Goal: Task Accomplishment & Management: Complete application form

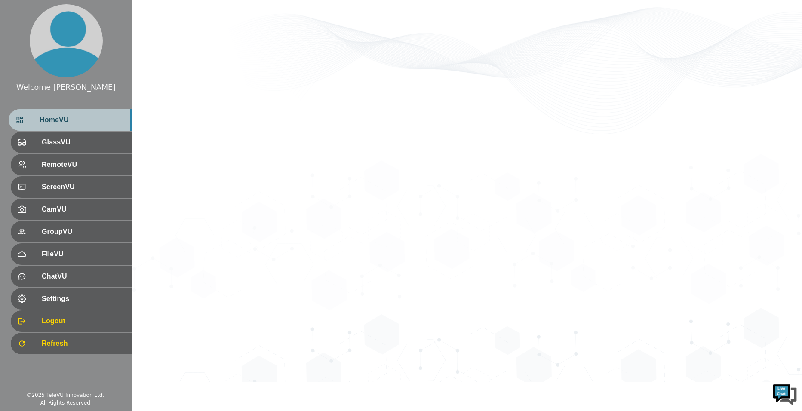
click at [89, 121] on span "HomeVU" at bounding box center [83, 120] width 86 height 10
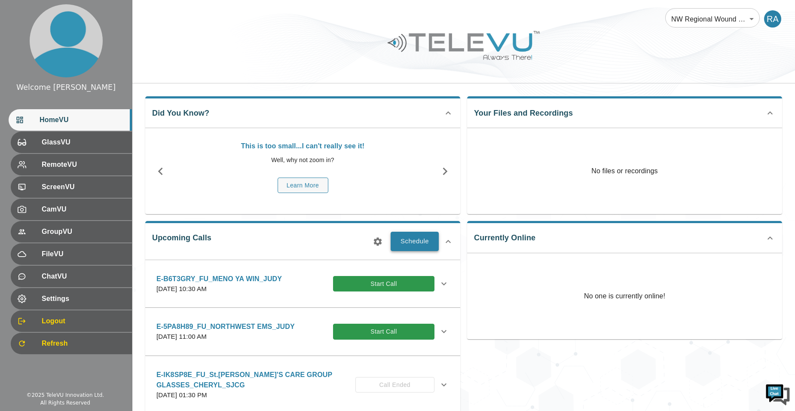
click at [400, 241] on button "Schedule" at bounding box center [415, 241] width 48 height 19
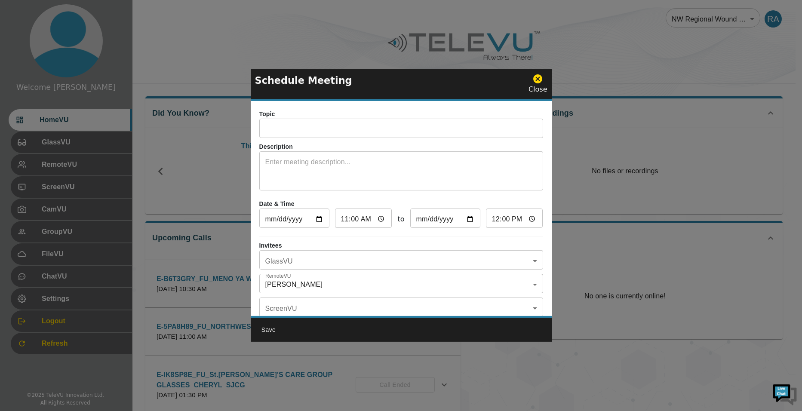
click at [331, 130] on input "text" at bounding box center [401, 129] width 284 height 17
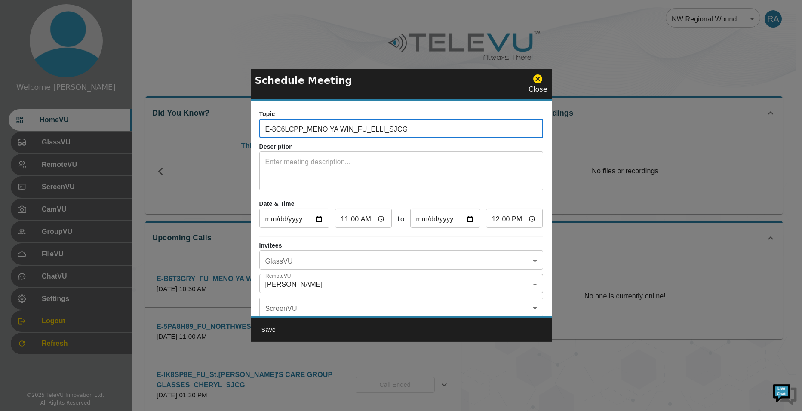
type input "E-8C6LCPP_MENO YA WIN_FU_ELLI_SJCG"
click at [317, 164] on textarea at bounding box center [401, 172] width 272 height 30
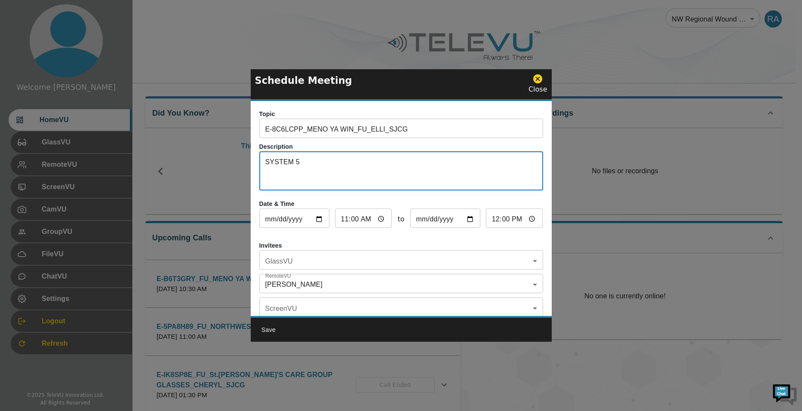
type textarea "SYSTEM 5"
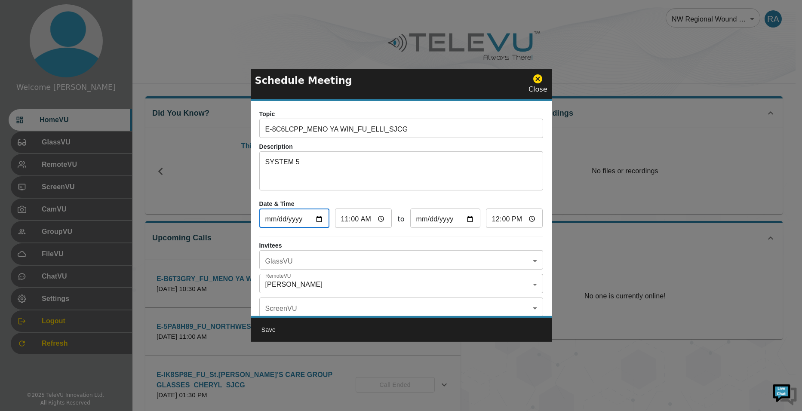
click at [319, 221] on input "[DATE]" at bounding box center [294, 219] width 70 height 17
type input "[DATE]"
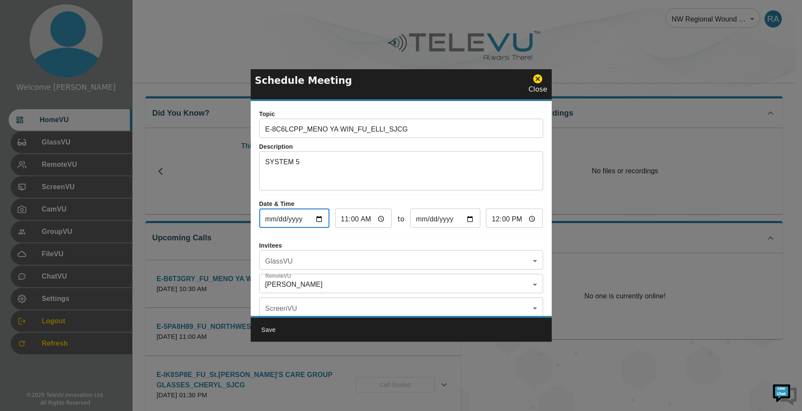
type input "[DATE]"
click at [343, 219] on input "11:00" at bounding box center [363, 219] width 57 height 17
type input "01:00"
type input "02:00"
type input "13:00"
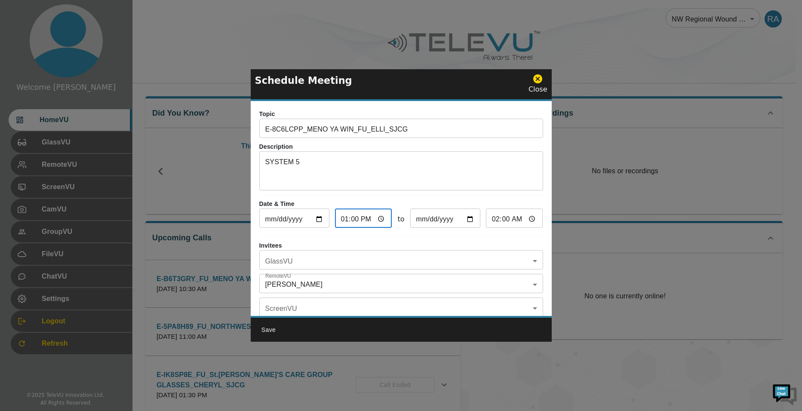
type input "14:00"
type input "13:03"
type input "14:03"
type input "13:30"
click at [499, 218] on input "14:30" at bounding box center [514, 219] width 57 height 17
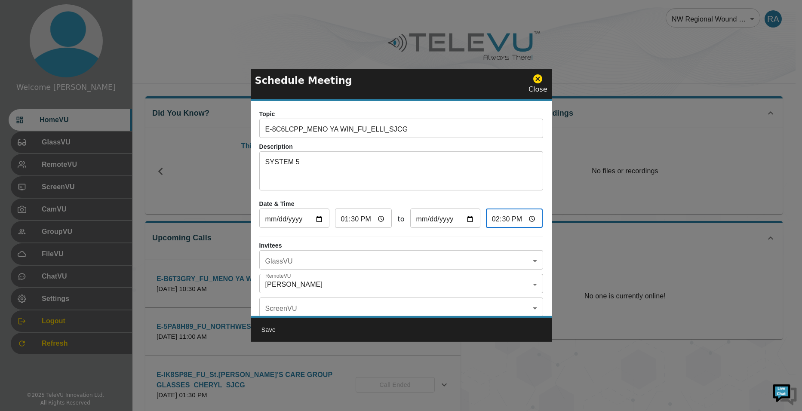
type input "14:00"
click at [348, 260] on body "Welcome [PERSON_NAME] HomeVU GlassVU RemoteVU ScreenVU CamVU GroupVU FileVU Cha…" at bounding box center [401, 279] width 802 height 558
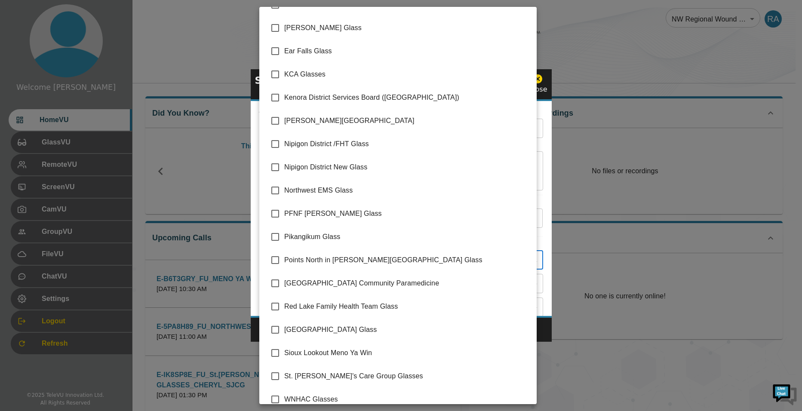
scroll to position [120, 0]
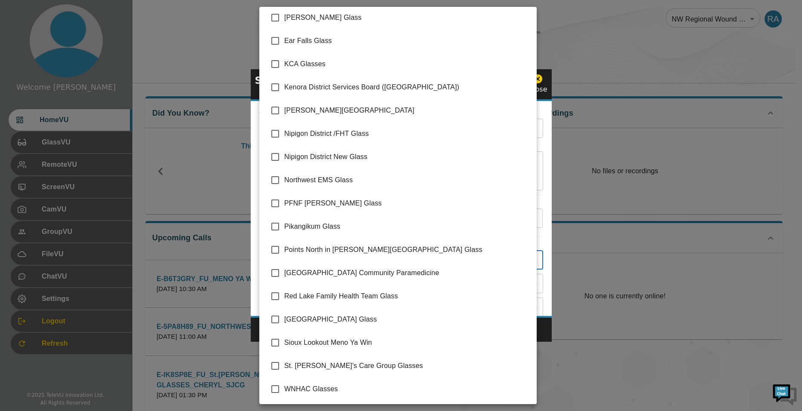
click at [283, 335] on input "checkbox" at bounding box center [275, 343] width 18 height 18
checkbox input "true"
type input "Sioux Lookout Meno Ya Win"
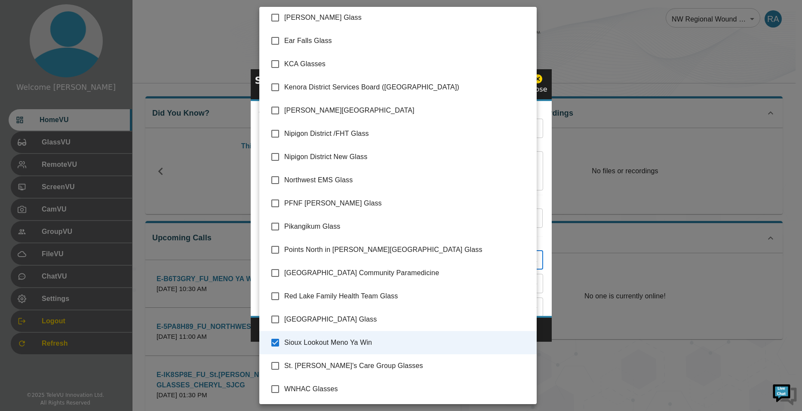
click at [547, 331] on div at bounding box center [401, 205] width 802 height 411
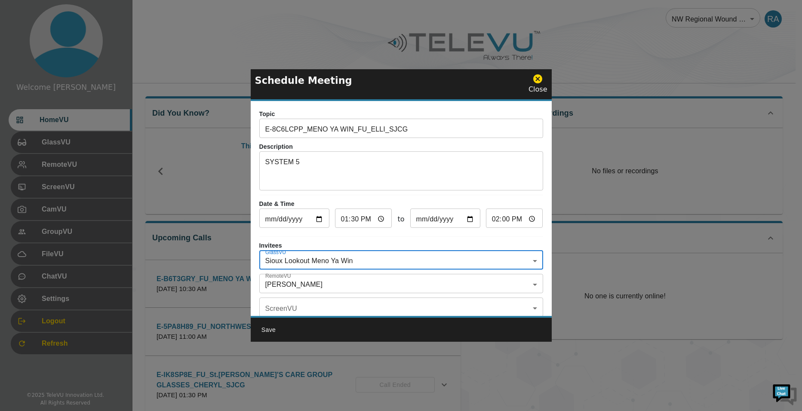
click at [340, 285] on body "Welcome [PERSON_NAME] HomeVU GlassVU RemoteVU ScreenVU CamVU GroupVU FileVU Cha…" at bounding box center [401, 279] width 802 height 558
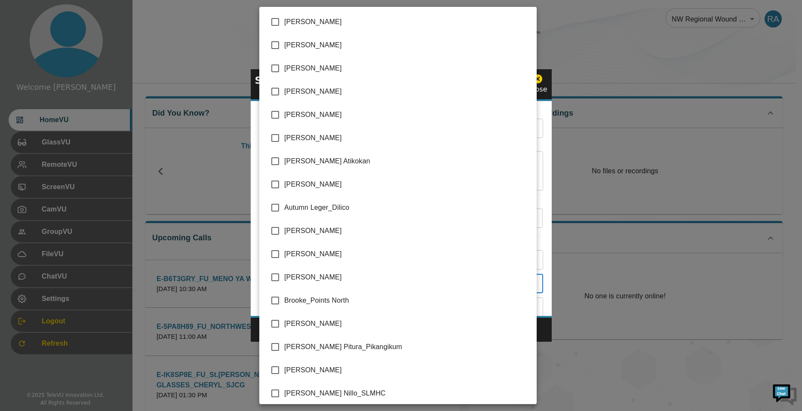
scroll to position [1720, 0]
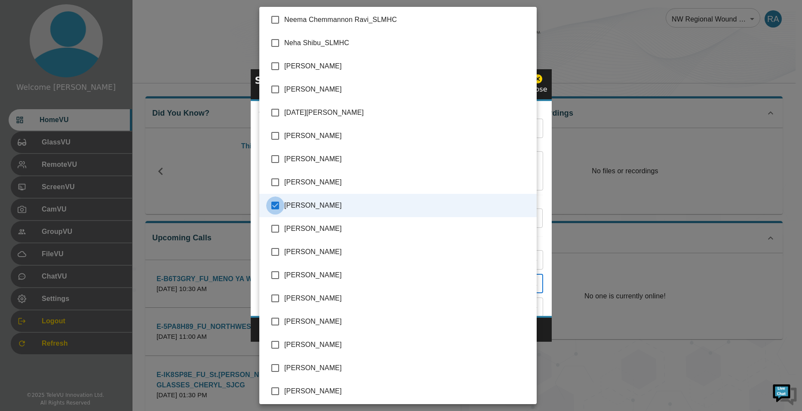
click at [278, 205] on input "checkbox" at bounding box center [275, 205] width 18 height 18
checkbox input "false"
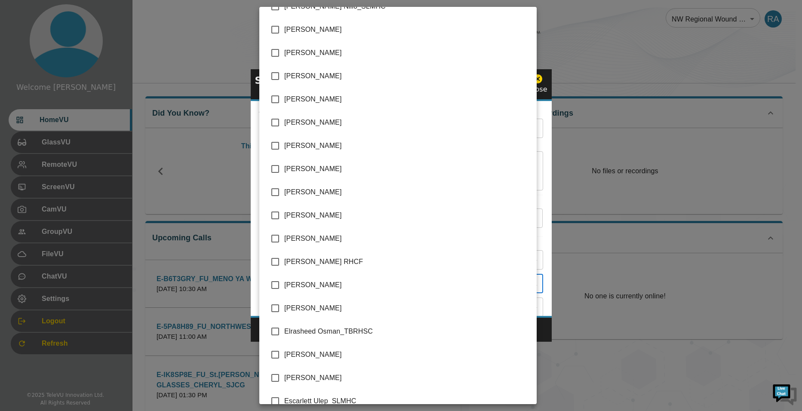
click at [275, 309] on input "checkbox" at bounding box center [275, 308] width 18 height 18
checkbox input "true"
type input "[PERSON_NAME]"
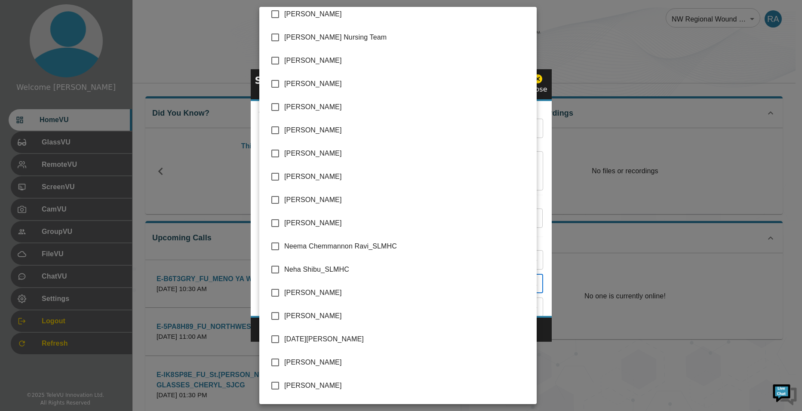
scroll to position [1505, 0]
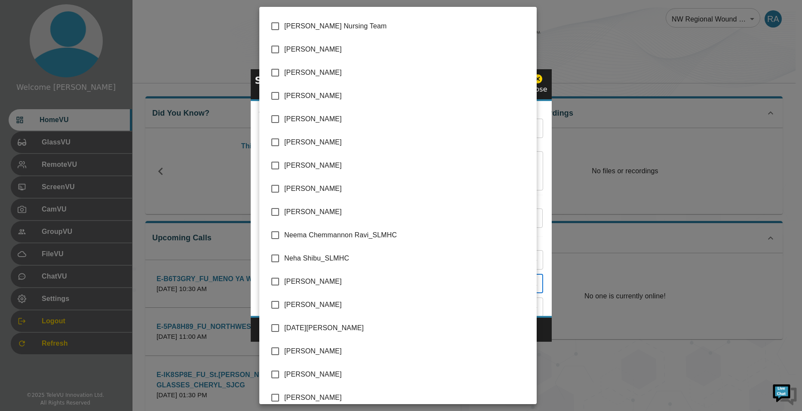
click at [277, 309] on input "checkbox" at bounding box center [275, 305] width 18 height 18
checkbox input "true"
type input "[PERSON_NAME],[PERSON_NAME]"
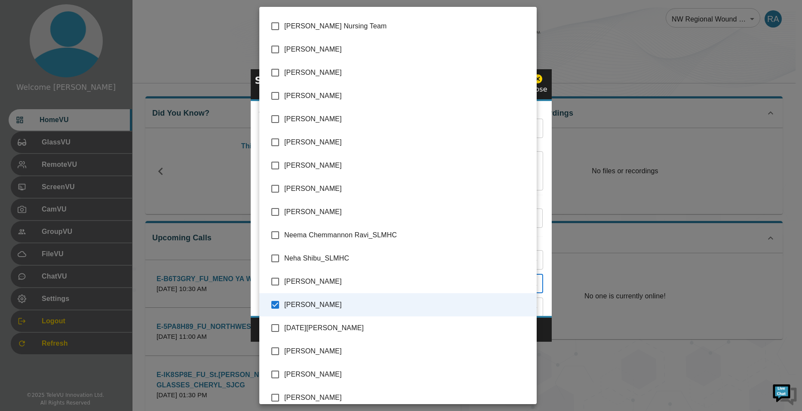
click at [544, 327] on div at bounding box center [401, 205] width 802 height 411
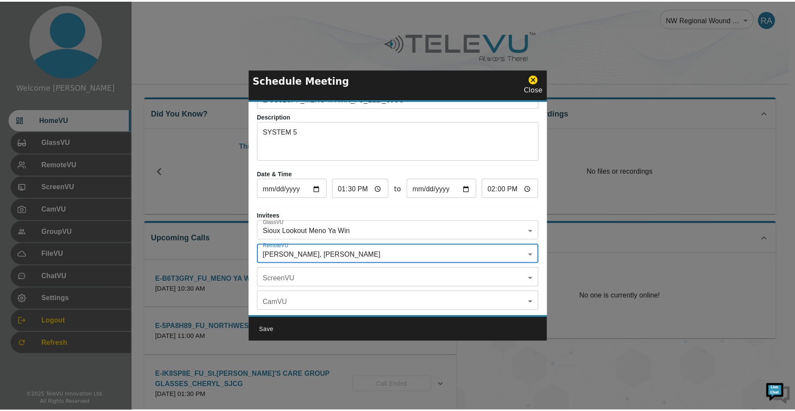
scroll to position [0, 0]
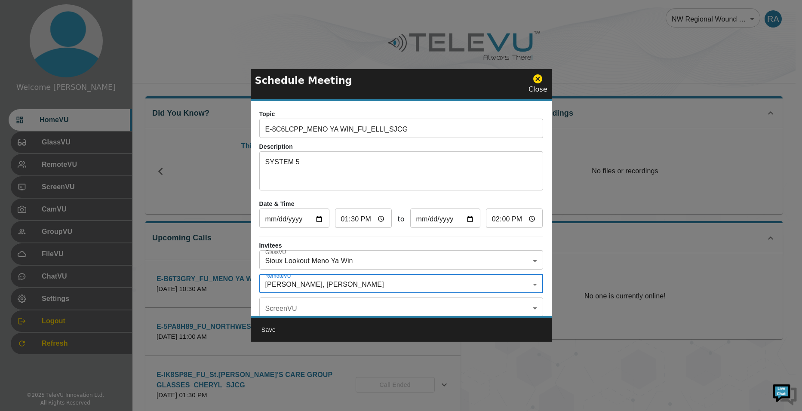
click at [271, 330] on button "Save" at bounding box center [269, 330] width 28 height 16
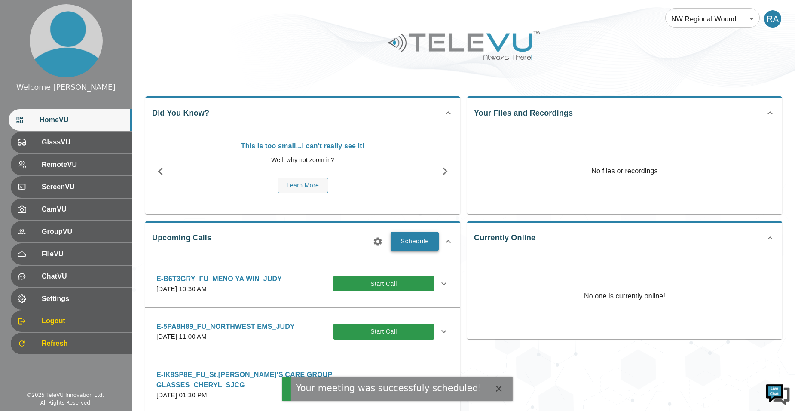
click at [404, 243] on button "Schedule" at bounding box center [415, 241] width 48 height 19
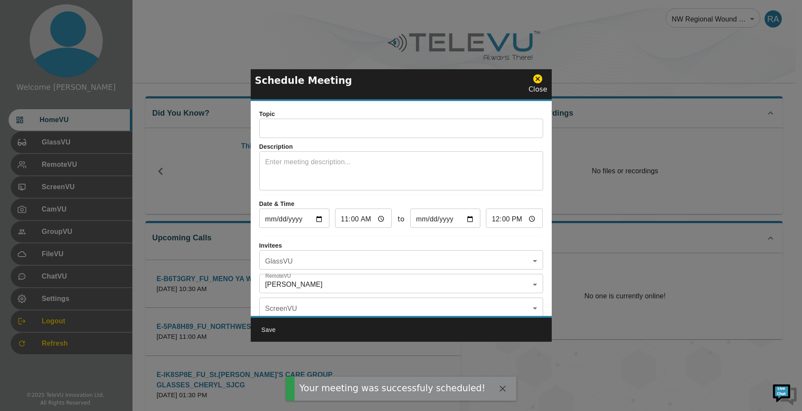
click at [543, 73] on div "Schedule Meeting Close" at bounding box center [401, 85] width 301 height 32
click at [539, 80] on icon at bounding box center [537, 78] width 9 height 9
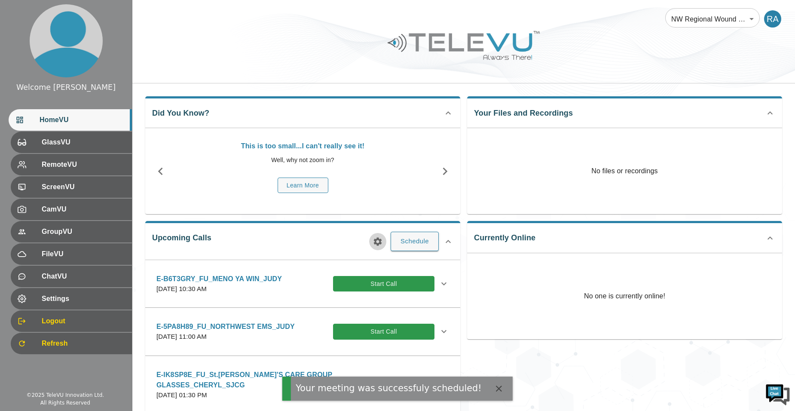
click at [380, 244] on icon "button" at bounding box center [378, 241] width 8 height 8
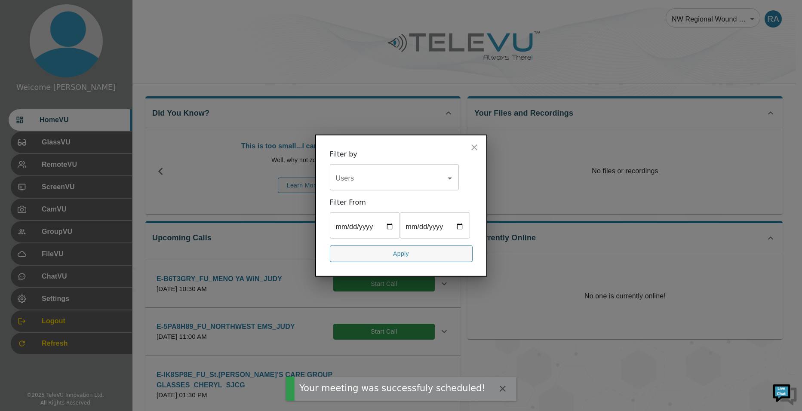
click at [375, 171] on input "Users" at bounding box center [388, 178] width 108 height 16
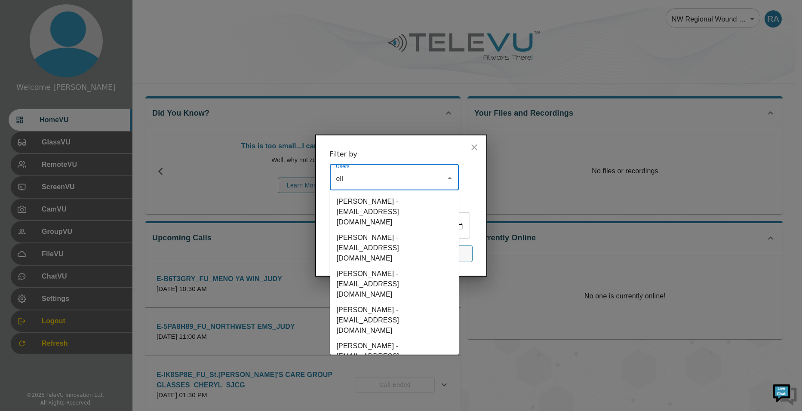
type input "elli"
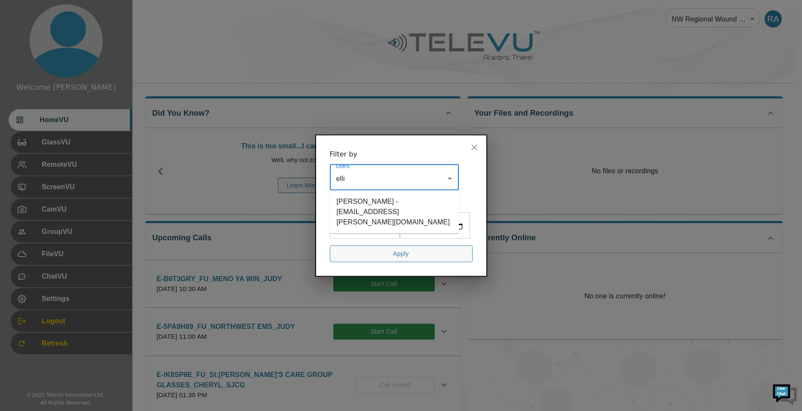
click at [383, 194] on li "[PERSON_NAME] - [EMAIL_ADDRESS][PERSON_NAME][DOMAIN_NAME]" at bounding box center [394, 212] width 129 height 36
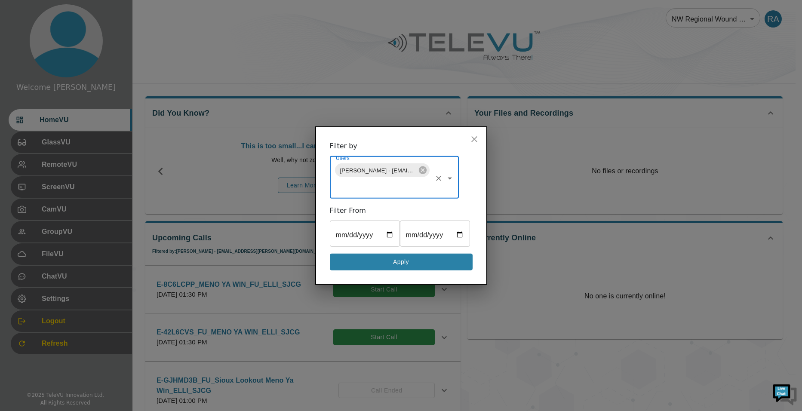
click at [394, 270] on button "Apply" at bounding box center [401, 262] width 143 height 17
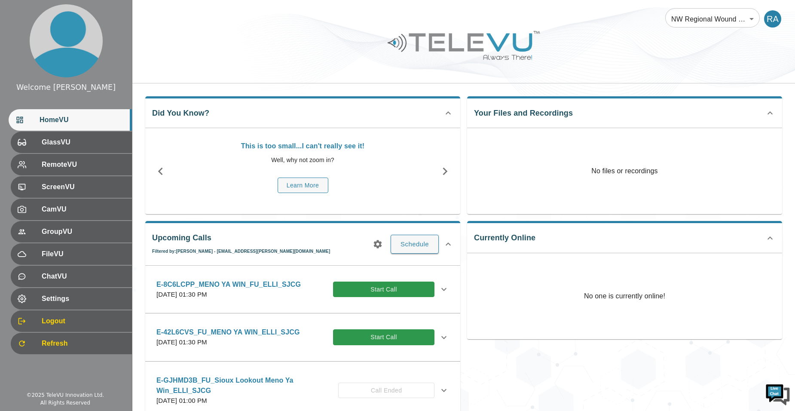
click at [439, 287] on icon at bounding box center [444, 289] width 10 height 10
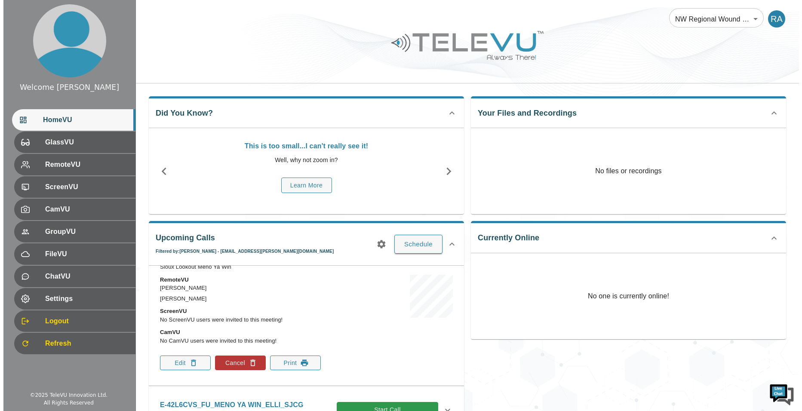
scroll to position [86, 0]
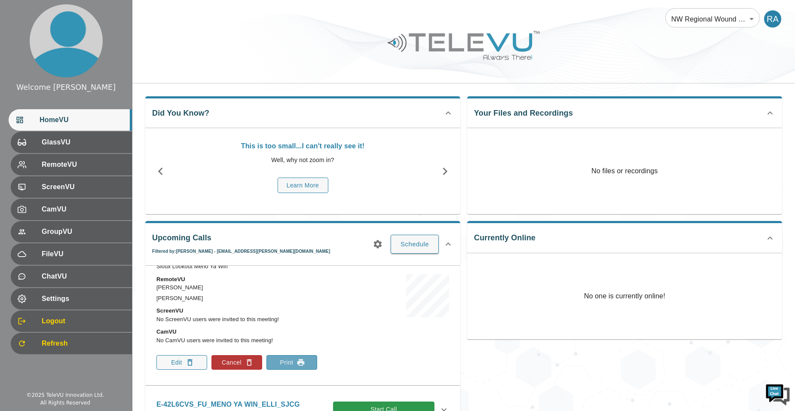
click at [289, 362] on button "Print" at bounding box center [292, 362] width 51 height 15
click at [411, 252] on button "Schedule" at bounding box center [415, 244] width 48 height 19
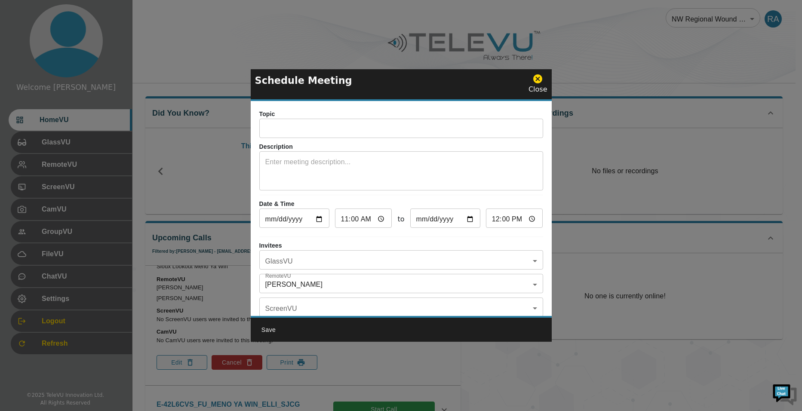
click at [356, 126] on input "text" at bounding box center [401, 129] width 284 height 17
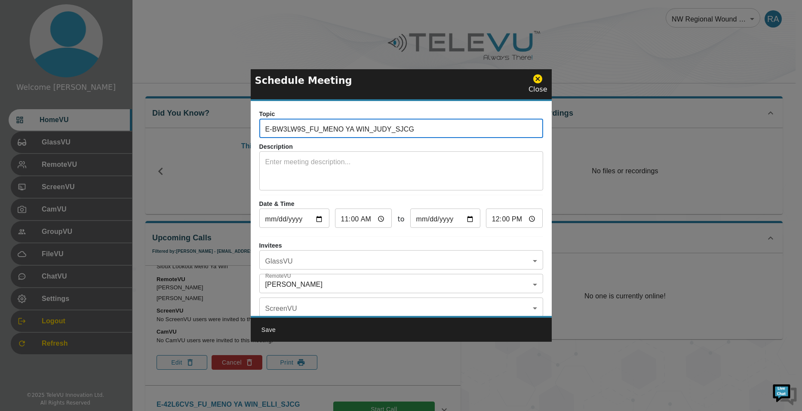
type input "E-BW3LW9S_FU_MENO YA WIN_JUDY_SJCG"
click at [354, 175] on textarea at bounding box center [401, 172] width 272 height 30
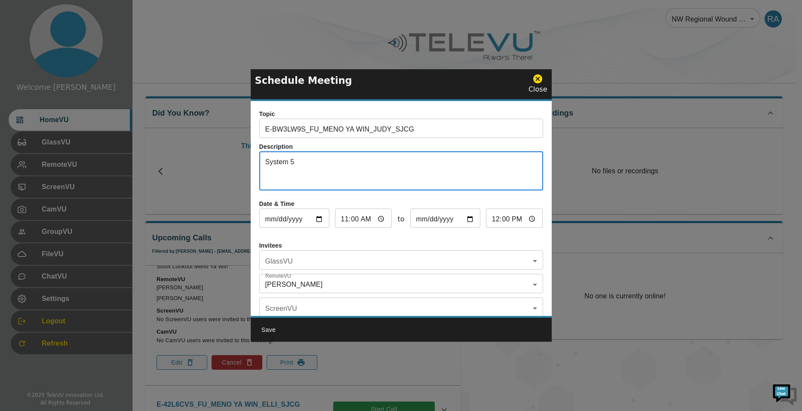
type textarea "System 5"
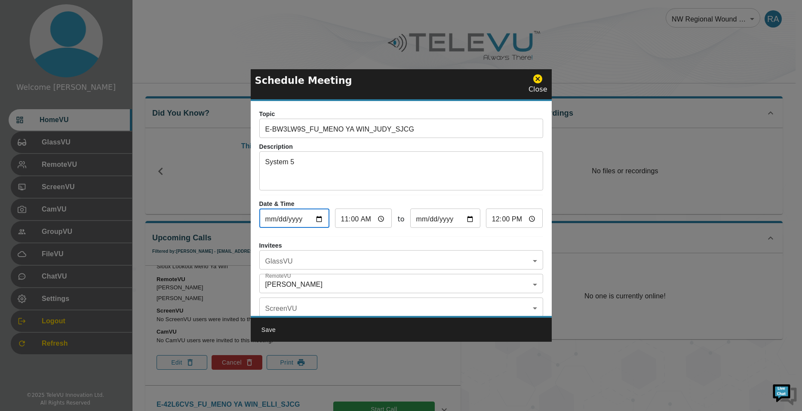
click at [312, 217] on input "[DATE]" at bounding box center [294, 219] width 70 height 17
click at [318, 219] on input "[DATE]" at bounding box center [294, 219] width 70 height 17
type input "[DATE]"
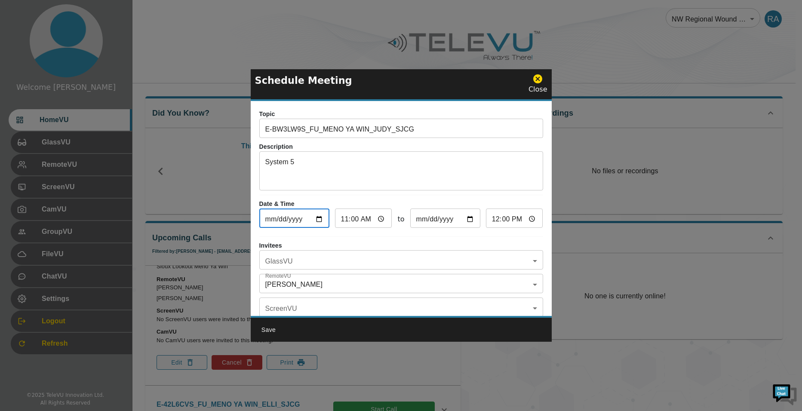
type input "[DATE]"
click at [344, 222] on input "11:00" at bounding box center [363, 219] width 57 height 17
type input "01:00"
type input "02:00"
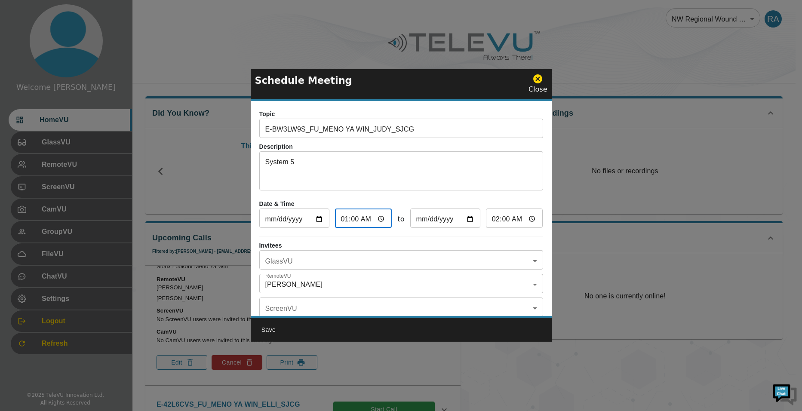
type input "10:00"
type input "11:00"
type input "10:03"
type input "11:03"
type input "10:30"
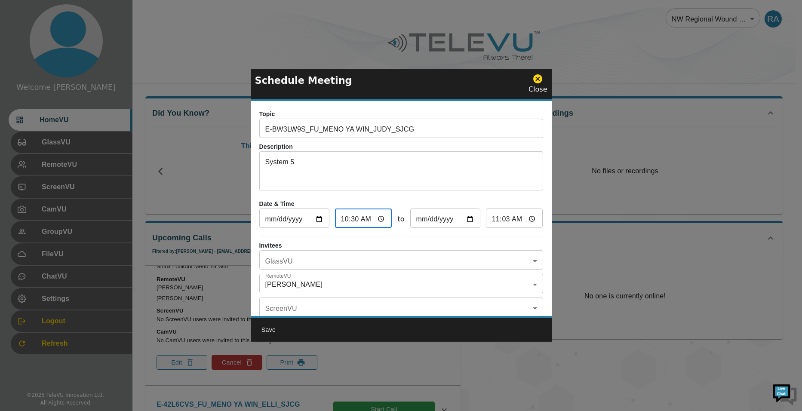
type input "11:30"
click at [374, 261] on body "Welcome [PERSON_NAME] HomeVU GlassVU RemoteVU ScreenVU CamVU GroupVU FileVU Cha…" at bounding box center [401, 282] width 802 height 564
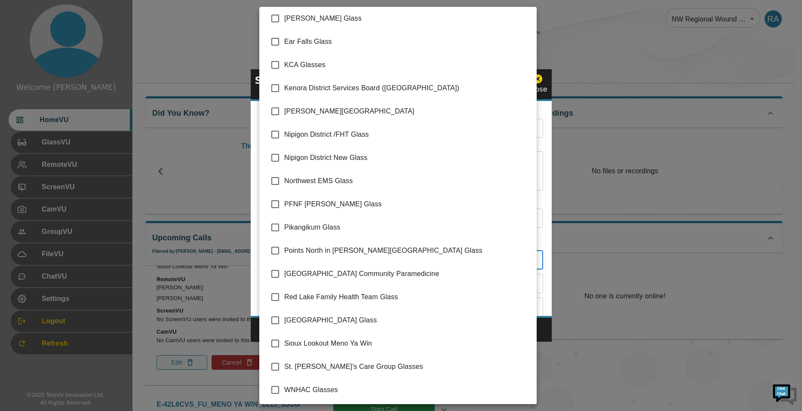
scroll to position [120, 0]
click at [275, 346] on input "checkbox" at bounding box center [275, 343] width 18 height 18
checkbox input "true"
type input "Sioux Lookout Meno Ya Win"
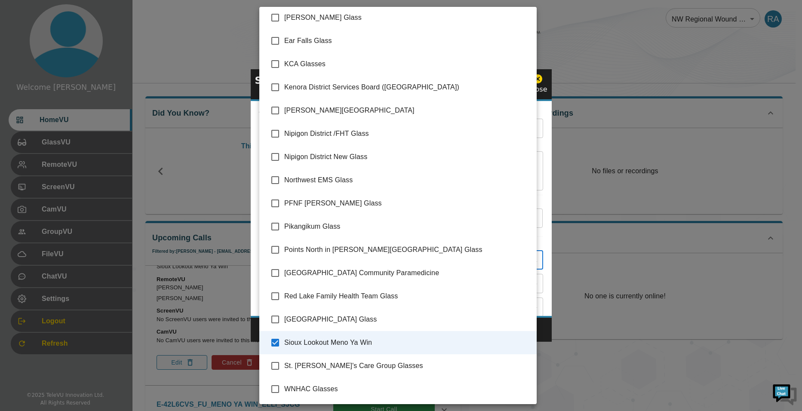
click at [546, 327] on div at bounding box center [401, 205] width 802 height 411
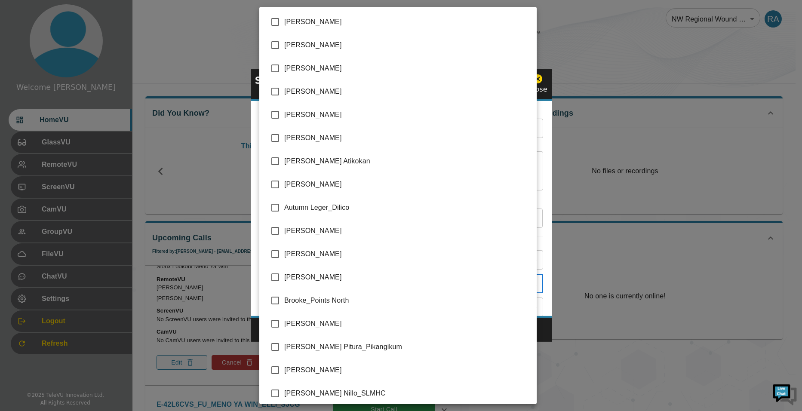
click at [308, 287] on body "Welcome [PERSON_NAME] HomeVU GlassVU RemoteVU ScreenVU CamVU GroupVU FileVU Cha…" at bounding box center [401, 282] width 802 height 564
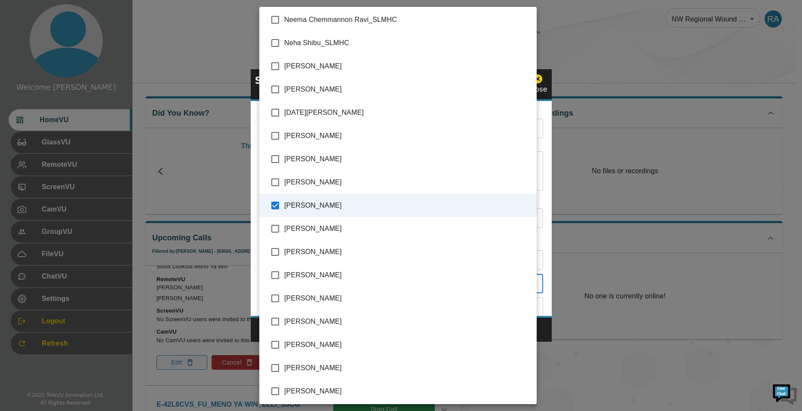
click at [273, 208] on input "checkbox" at bounding box center [275, 205] width 18 height 18
checkbox input "false"
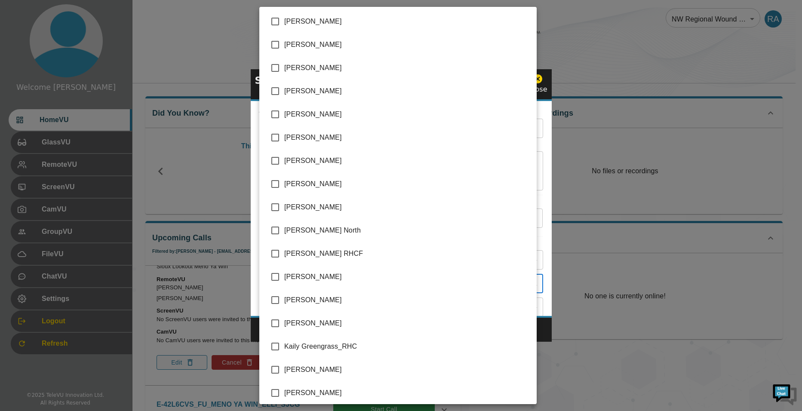
scroll to position [860, 0]
click at [274, 302] on input "checkbox" at bounding box center [275, 300] width 18 height 18
checkbox input "true"
type input "[PERSON_NAME]"
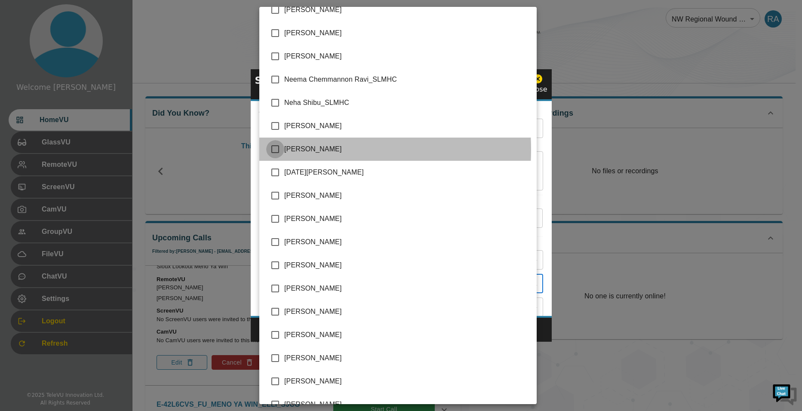
click at [274, 150] on input "checkbox" at bounding box center [275, 149] width 18 height 18
checkbox input "true"
type input "[PERSON_NAME],[PERSON_NAME]"
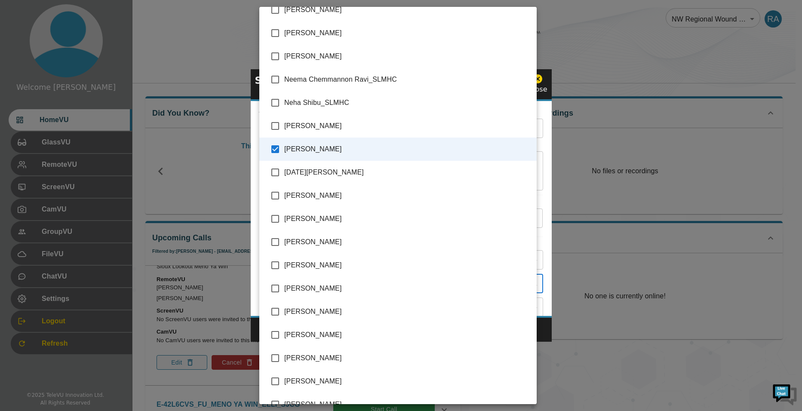
click at [540, 333] on div at bounding box center [401, 205] width 802 height 411
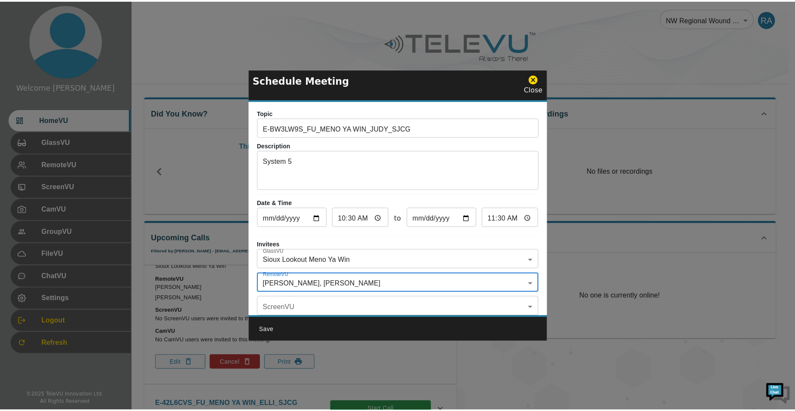
scroll to position [0, 0]
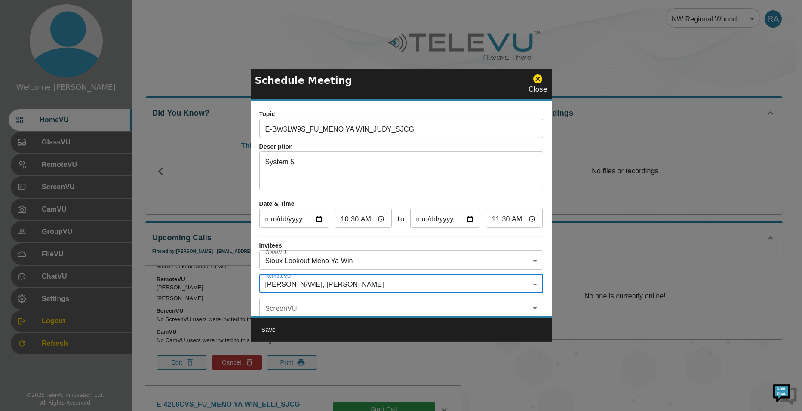
click at [266, 328] on button "Save" at bounding box center [269, 330] width 28 height 16
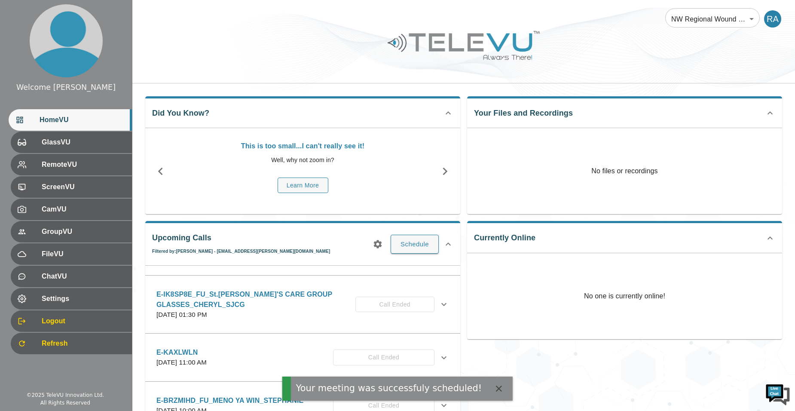
drag, startPoint x: 724, startPoint y: 298, endPoint x: 663, endPoint y: 294, distance: 60.7
click at [724, 298] on div "No one is currently online!" at bounding box center [624, 296] width 315 height 86
click at [382, 244] on icon "button" at bounding box center [378, 244] width 10 height 10
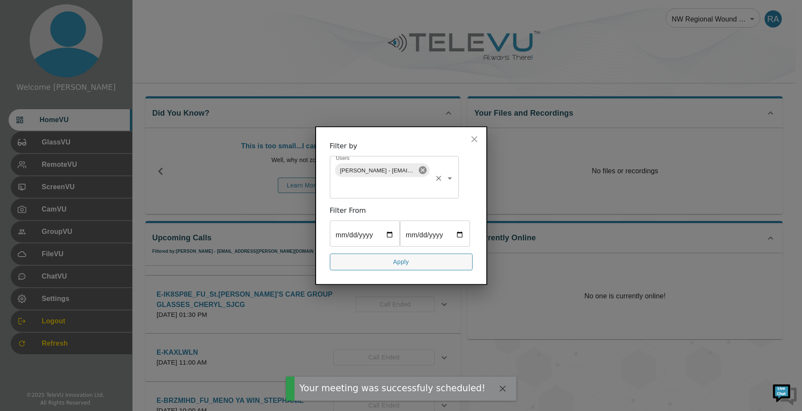
click at [420, 166] on icon at bounding box center [422, 170] width 8 height 8
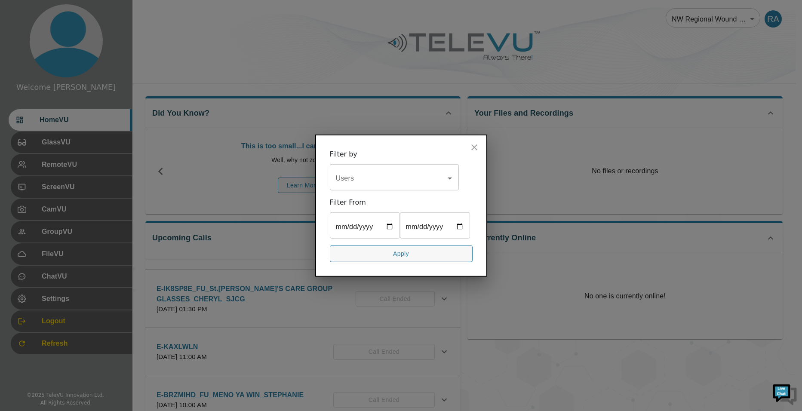
click at [378, 170] on input "Users" at bounding box center [388, 178] width 108 height 16
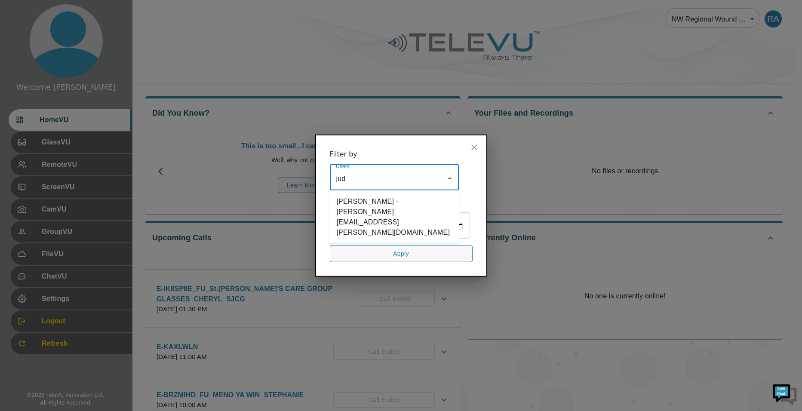
type input "[PERSON_NAME]"
click at [384, 194] on li "[PERSON_NAME] - [PERSON_NAME][EMAIL_ADDRESS][PERSON_NAME][DOMAIN_NAME]" at bounding box center [394, 217] width 129 height 46
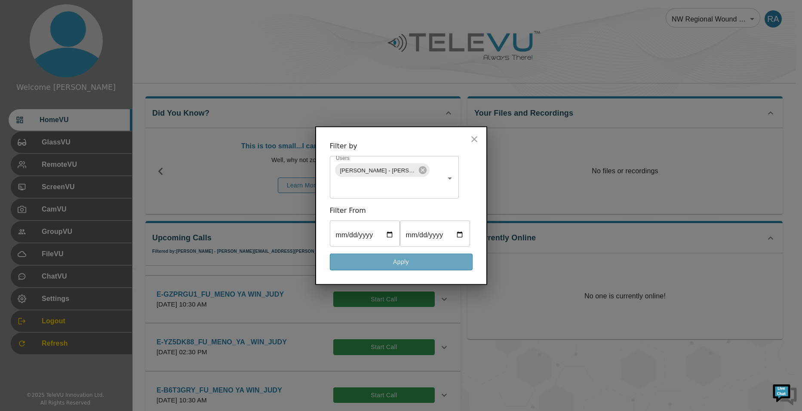
click at [411, 270] on button "Apply" at bounding box center [401, 262] width 143 height 17
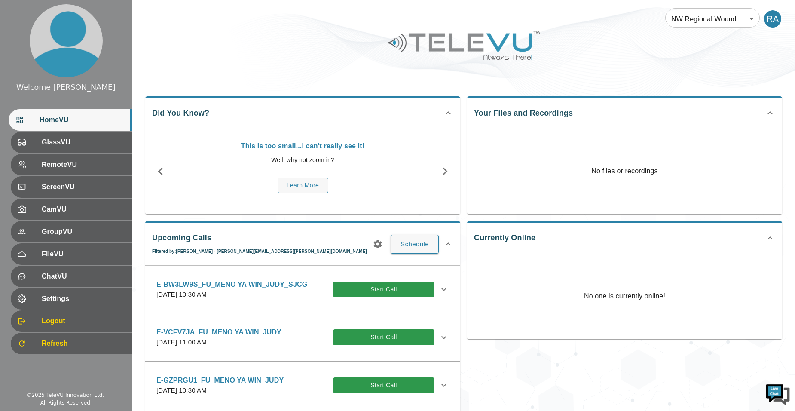
click at [439, 287] on icon at bounding box center [444, 289] width 10 height 10
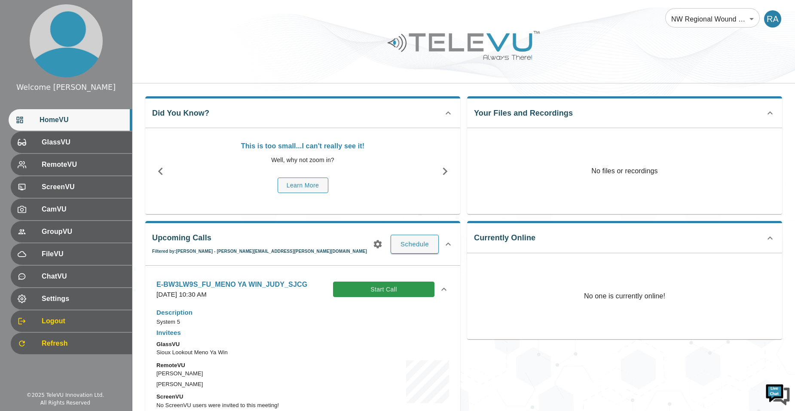
scroll to position [86, 0]
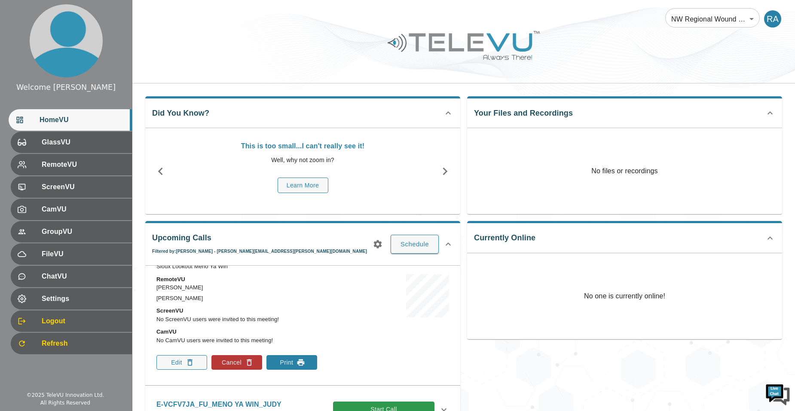
click at [279, 363] on button "Print" at bounding box center [292, 362] width 51 height 15
click at [380, 246] on icon "button" at bounding box center [378, 244] width 8 height 8
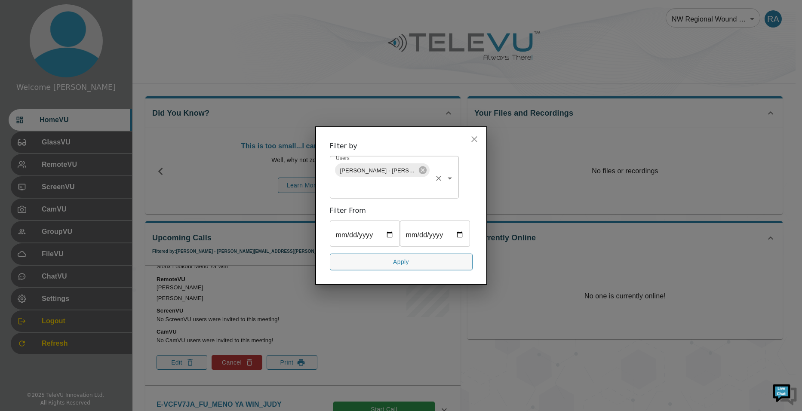
click at [420, 166] on icon at bounding box center [422, 170] width 8 height 8
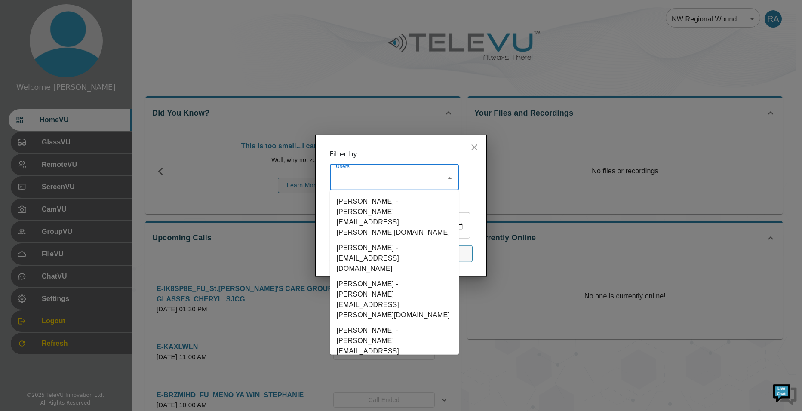
click at [399, 170] on input "Users" at bounding box center [388, 178] width 108 height 16
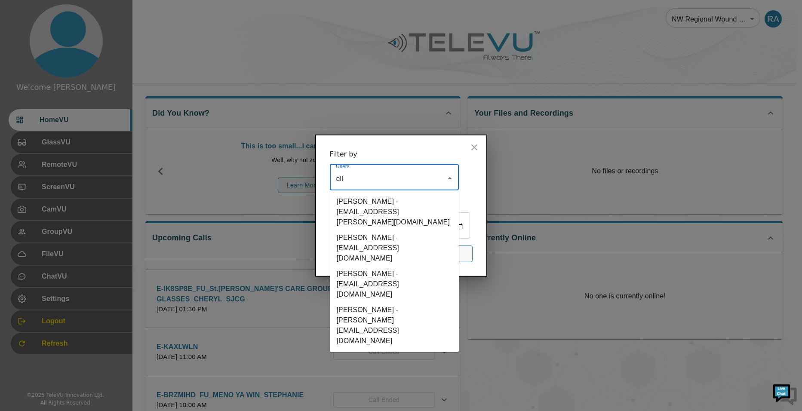
type input "elli"
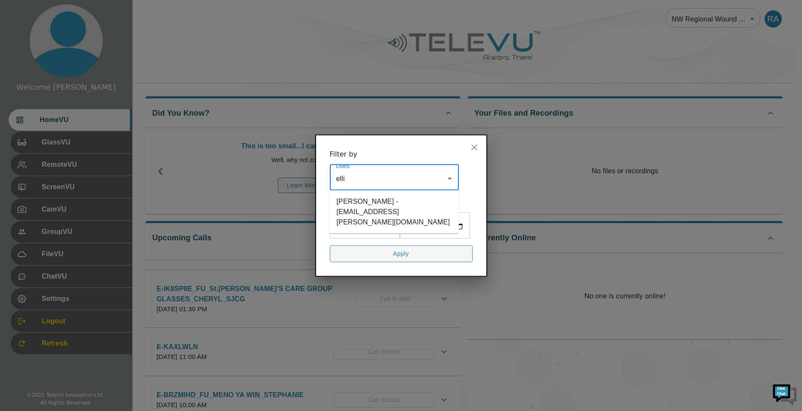
click at [405, 194] on li "[PERSON_NAME] - [EMAIL_ADDRESS][PERSON_NAME][DOMAIN_NAME]" at bounding box center [394, 212] width 129 height 36
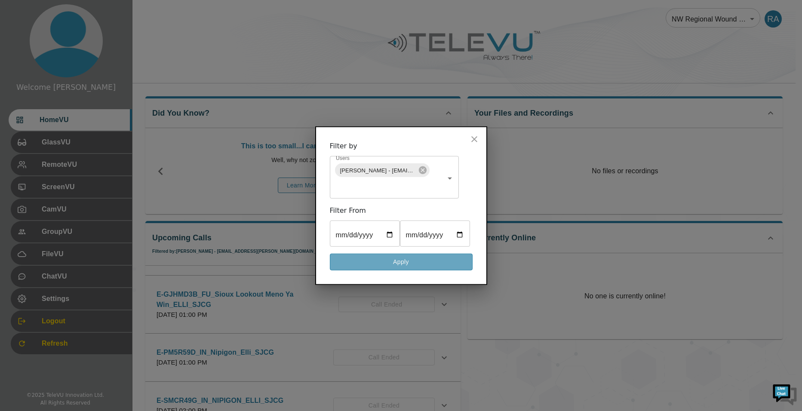
click at [433, 270] on button "Apply" at bounding box center [401, 262] width 143 height 17
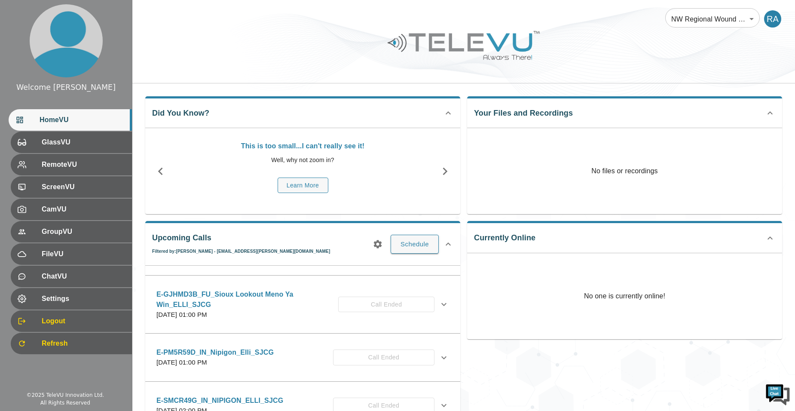
click at [439, 305] on icon at bounding box center [444, 304] width 10 height 10
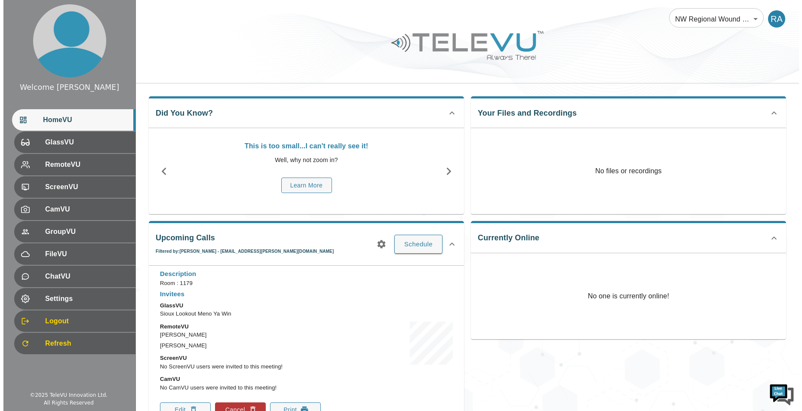
scroll to position [172, 0]
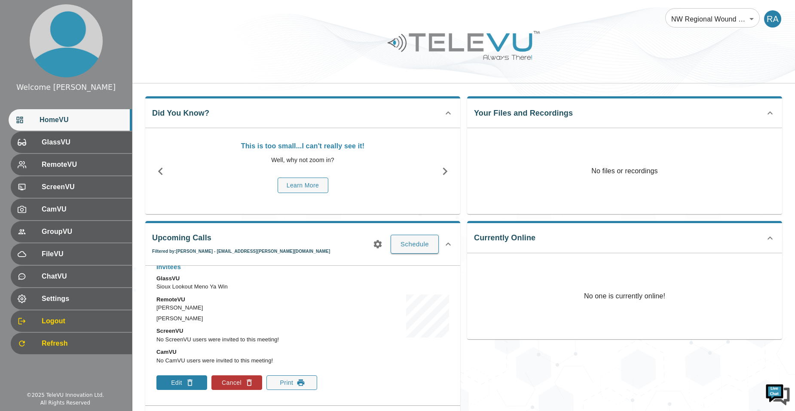
click at [196, 377] on button "Edit" at bounding box center [181, 382] width 51 height 15
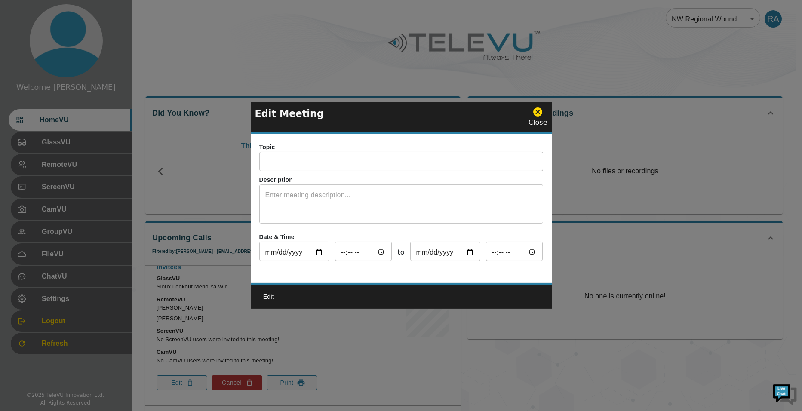
type input "E-GJHMD3B_FU_Sioux Lookout Meno Ya Win_ELLI_SJCG"
type textarea "Room : 1179"
type input "[DATE]"
type input "13:00"
type input "[DATE]"
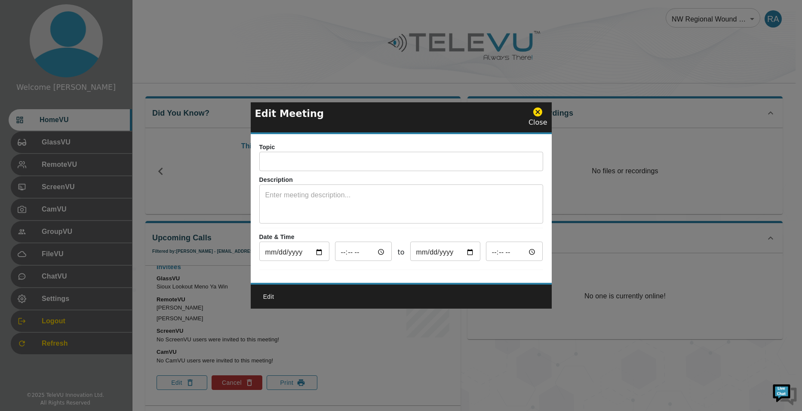
type input "14:00"
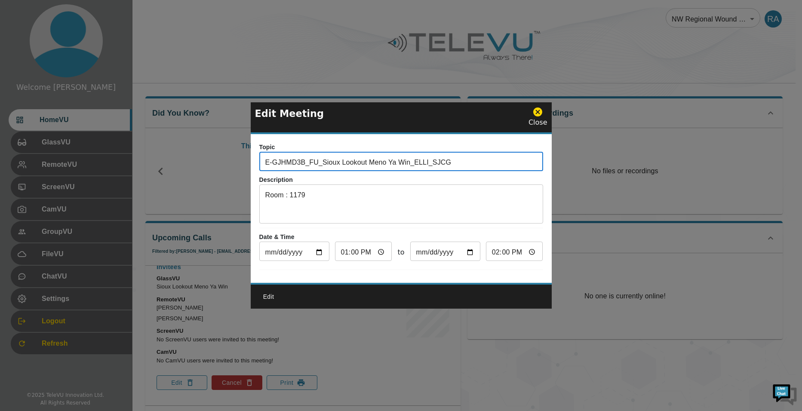
drag, startPoint x: 455, startPoint y: 160, endPoint x: 242, endPoint y: 142, distance: 214.4
click at [249, 141] on div "Edit Meeting Close Topic E-GJHMD3B_FU_Sioux Lookout Meno Ya Win_ELLI_SJCG ​ Des…" at bounding box center [401, 205] width 802 height 411
click at [539, 109] on icon at bounding box center [537, 112] width 11 height 11
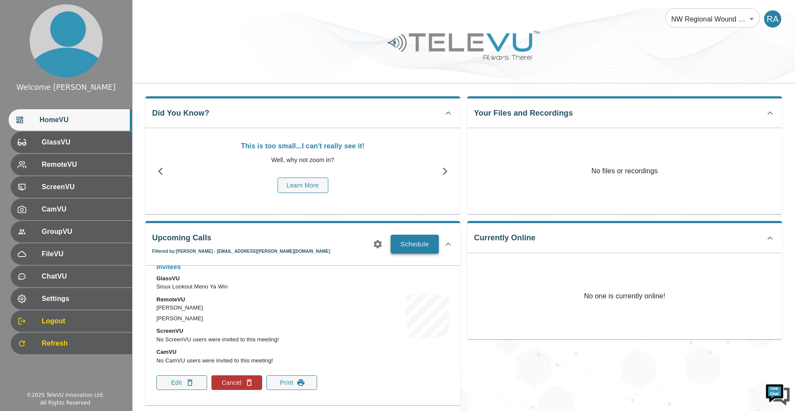
click at [410, 243] on button "Schedule" at bounding box center [415, 244] width 48 height 19
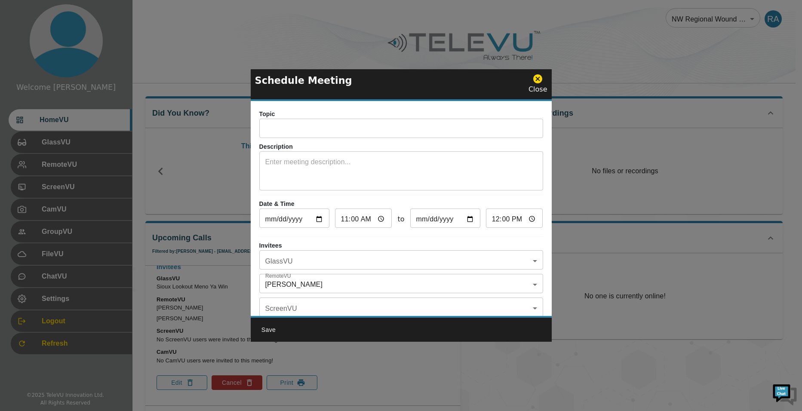
drag, startPoint x: 301, startPoint y: 121, endPoint x: 294, endPoint y: 123, distance: 6.8
click at [301, 121] on input "text" at bounding box center [401, 129] width 284 height 17
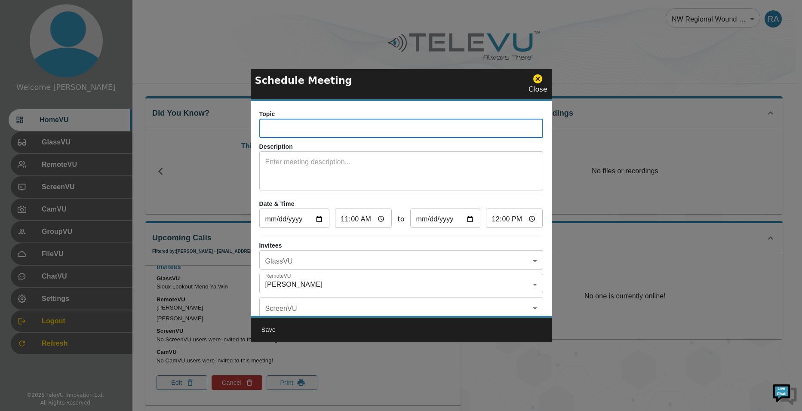
paste input "E-GJHMD3B_FU_Sioux Lookout Meno Ya Win_ELLI_SJCG"
type input "E-GJHMD3B_FU_Sioux Lookout Meno Ya Win_ELLI_SJCG"
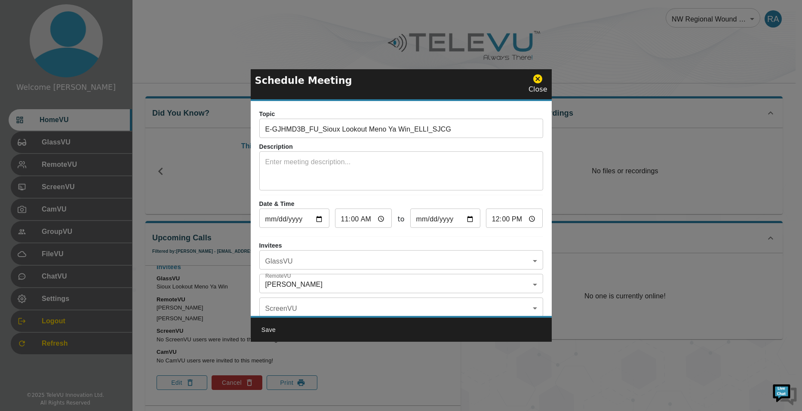
click at [349, 169] on textarea at bounding box center [401, 172] width 272 height 30
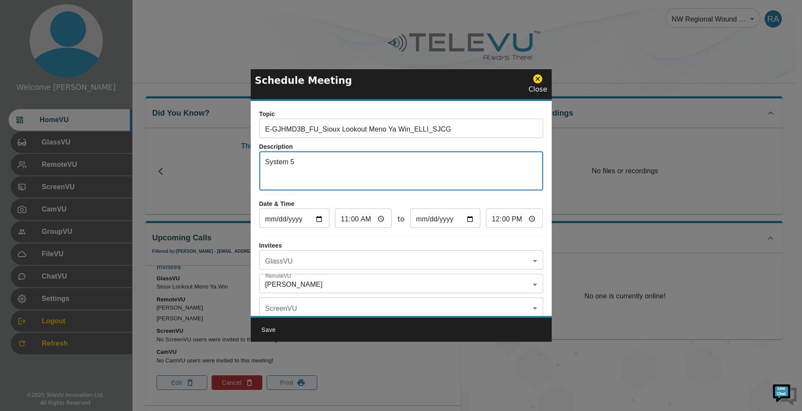
type textarea "System 5"
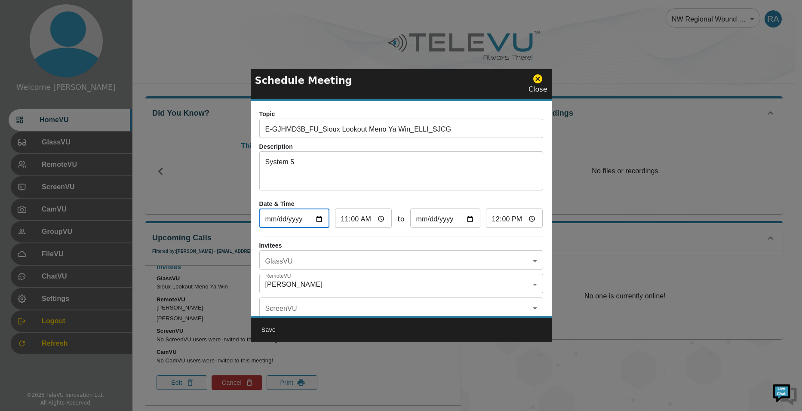
click at [315, 219] on input "[DATE]" at bounding box center [294, 219] width 70 height 17
type input "[DATE]"
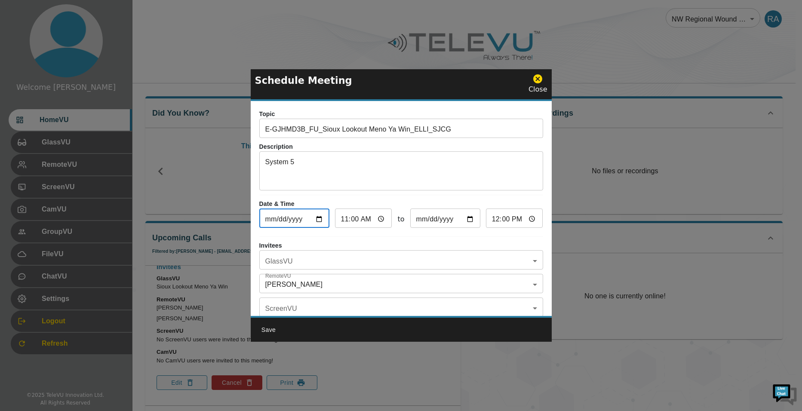
type input "[DATE]"
click at [349, 227] on input "11:00" at bounding box center [363, 219] width 57 height 17
type input "01:00"
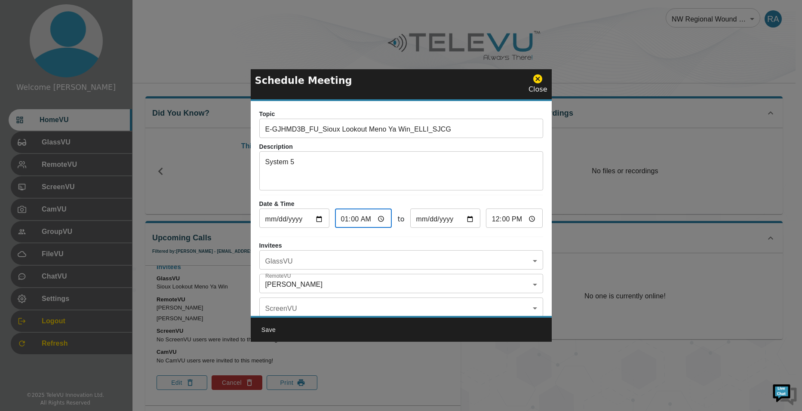
type input "02:00"
type input "14:00"
type input "15:00"
type input "14:03"
type input "15:03"
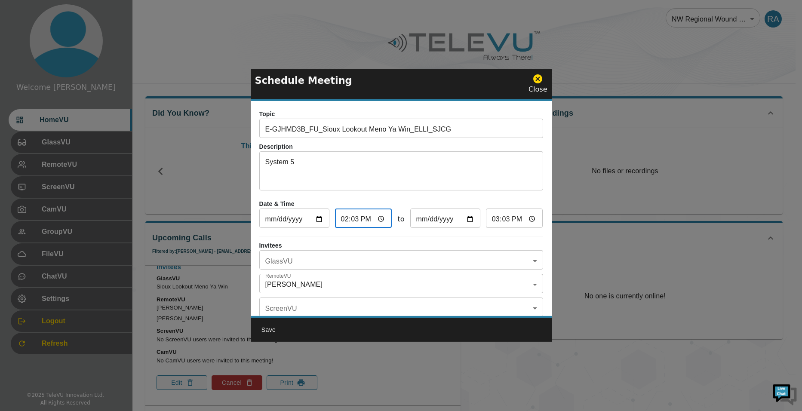
type input "14:30"
type input "15:30"
click at [353, 261] on body "Welcome [PERSON_NAME] HomeVU GlassVU RemoteVU ScreenVU CamVU GroupVU FileVU Cha…" at bounding box center [401, 282] width 802 height 564
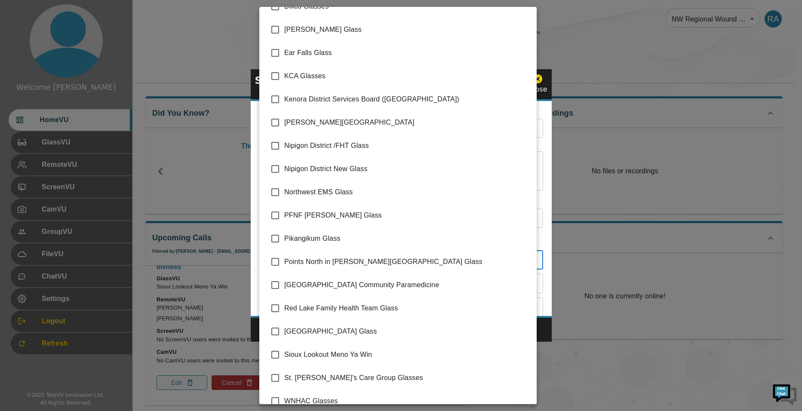
scroll to position [120, 0]
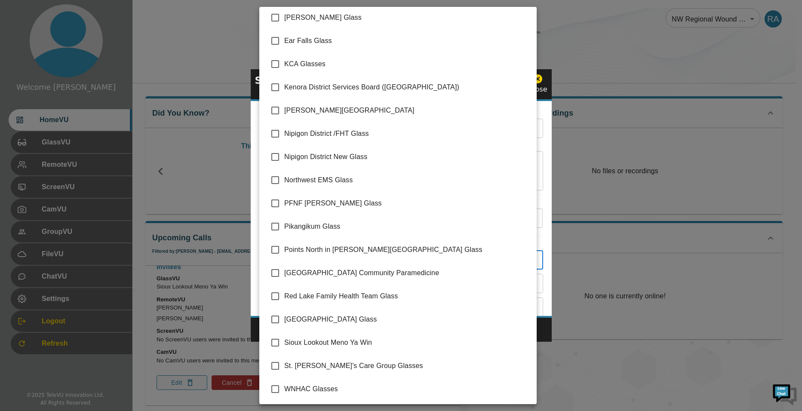
drag, startPoint x: 272, startPoint y: 344, endPoint x: 337, endPoint y: 346, distance: 65.4
click at [273, 344] on input "checkbox" at bounding box center [275, 343] width 18 height 18
checkbox input "true"
type input "Sioux Lookout Meno Ya Win"
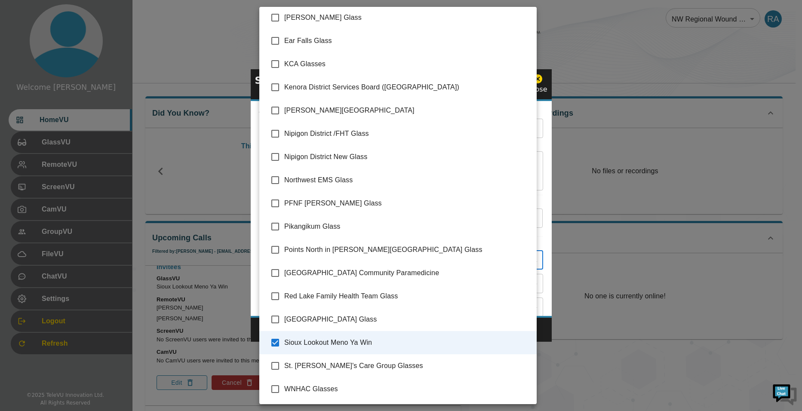
click at [541, 333] on div at bounding box center [401, 205] width 802 height 411
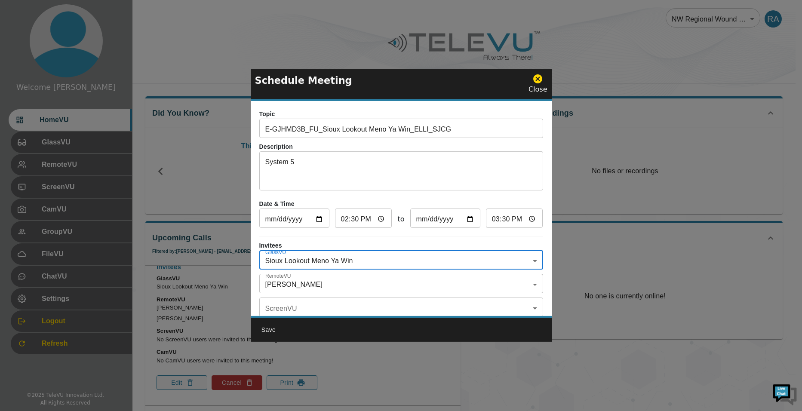
scroll to position [43, 0]
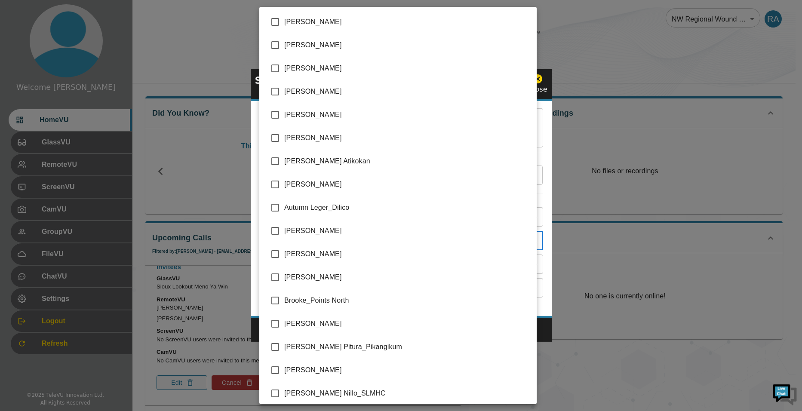
click at [305, 244] on body "Welcome [PERSON_NAME] HomeVU GlassVU RemoteVU ScreenVU CamVU GroupVU FileVU Cha…" at bounding box center [401, 282] width 802 height 564
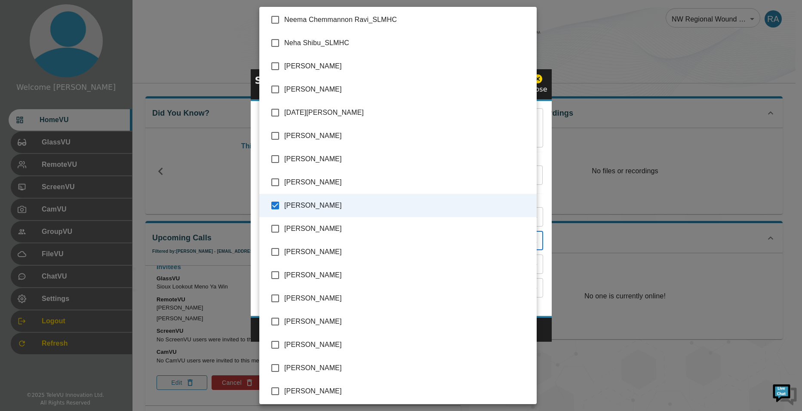
click at [280, 208] on input "checkbox" at bounding box center [275, 205] width 18 height 18
checkbox input "false"
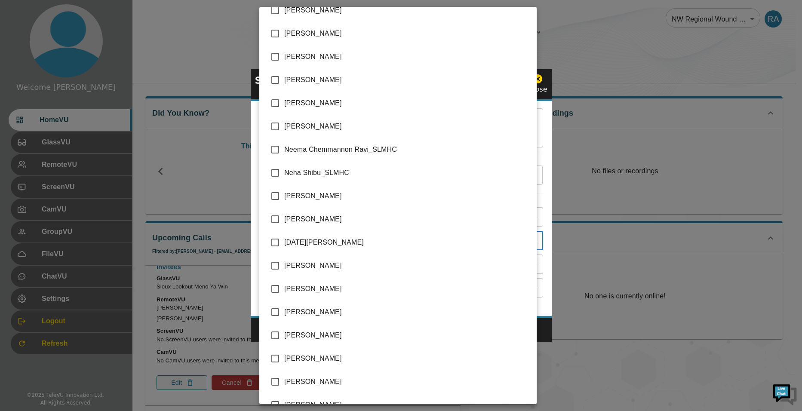
scroll to position [1591, 0]
click at [277, 218] on input "checkbox" at bounding box center [275, 219] width 18 height 18
checkbox input "true"
type input "[PERSON_NAME]"
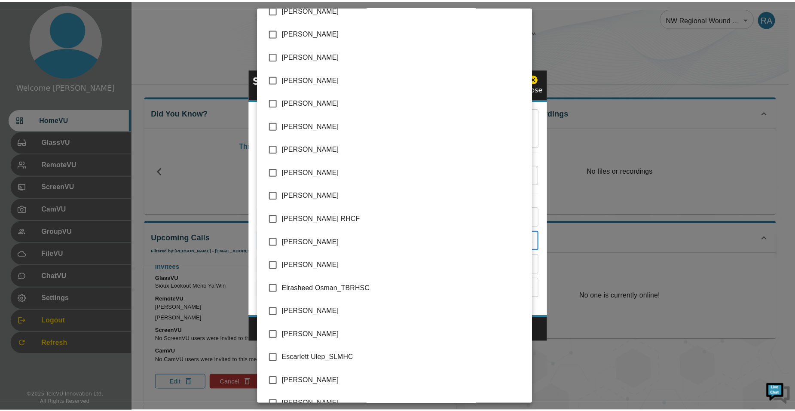
scroll to position [473, 0]
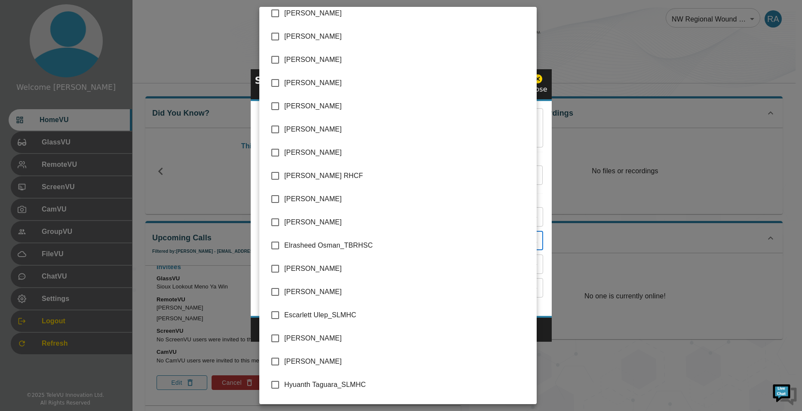
click at [276, 227] on input "checkbox" at bounding box center [275, 222] width 18 height 18
checkbox input "true"
type input "[PERSON_NAME],[PERSON_NAME]"
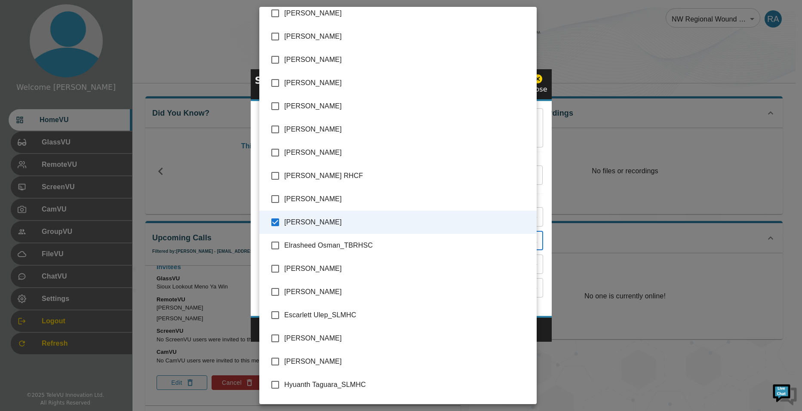
click at [539, 328] on div at bounding box center [401, 205] width 802 height 411
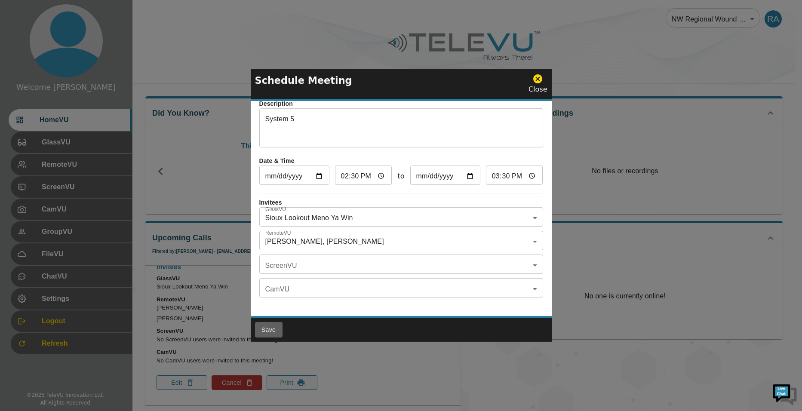
click at [274, 326] on button "Save" at bounding box center [269, 330] width 28 height 16
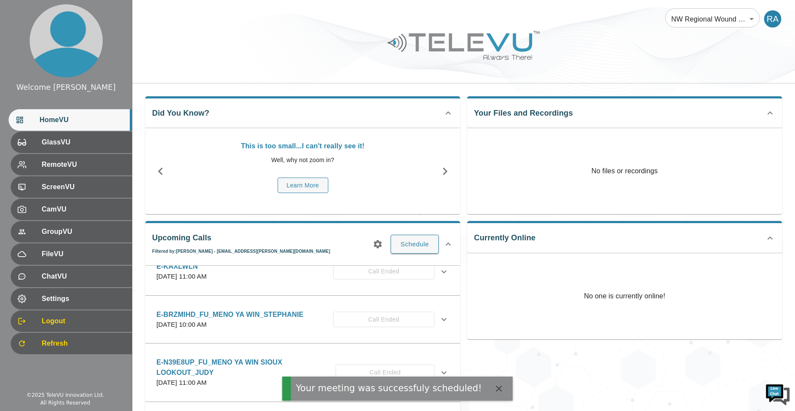
click at [371, 248] on button "button" at bounding box center [377, 244] width 17 height 17
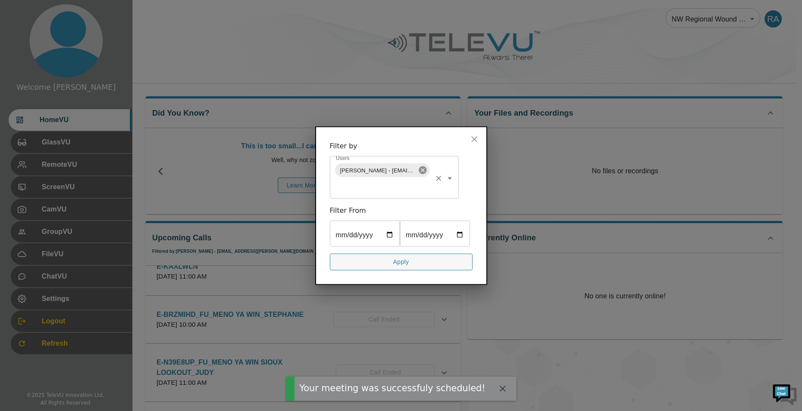
click at [420, 166] on icon at bounding box center [422, 170] width 8 height 8
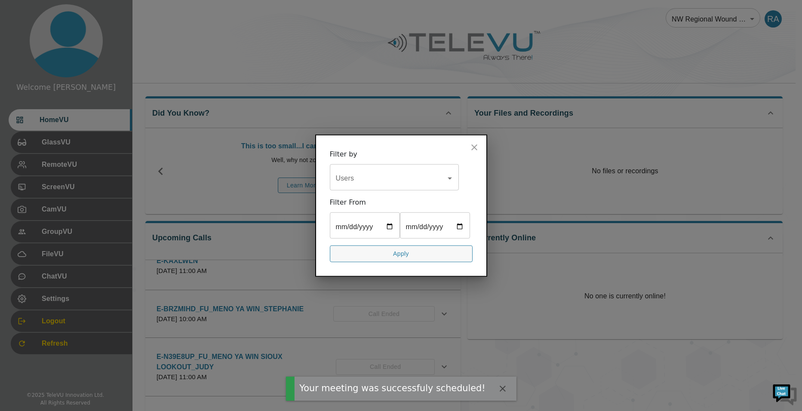
click at [402, 170] on input "Users" at bounding box center [388, 178] width 108 height 16
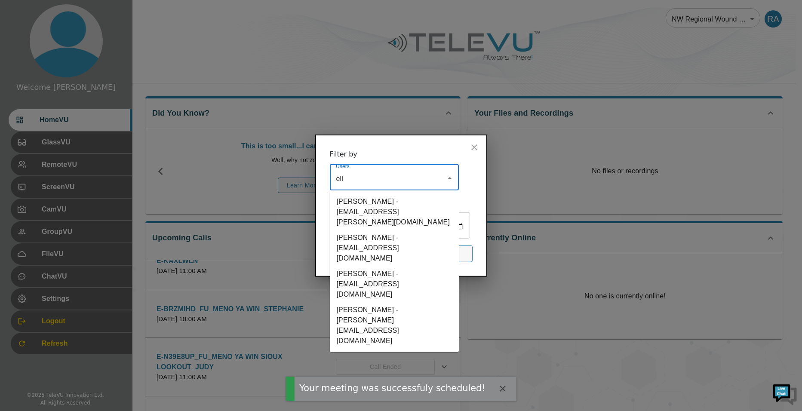
type input "elli"
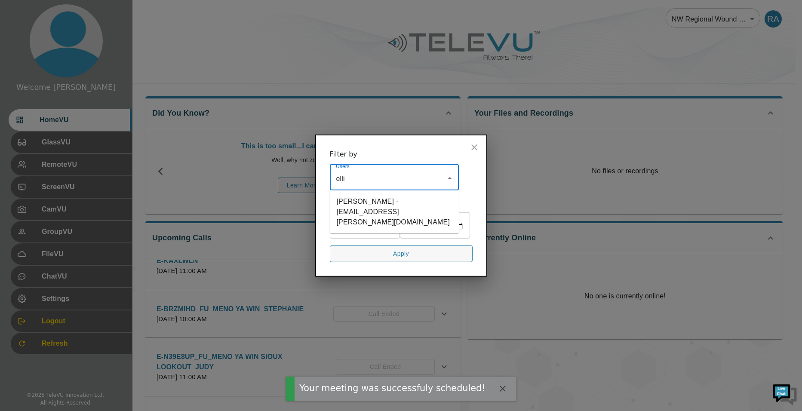
click at [402, 194] on li "[PERSON_NAME] - [EMAIL_ADDRESS][PERSON_NAME][DOMAIN_NAME]" at bounding box center [394, 212] width 129 height 36
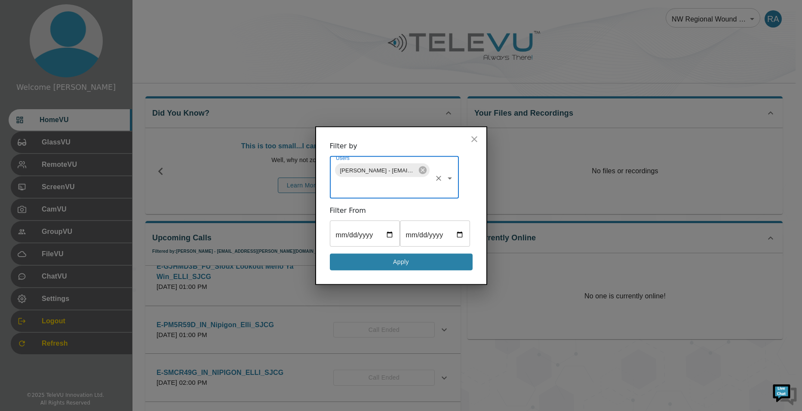
click at [436, 270] on button "Apply" at bounding box center [401, 262] width 143 height 17
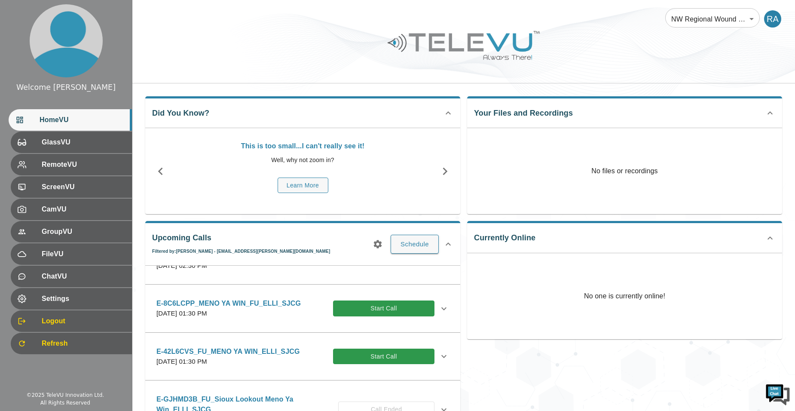
scroll to position [0, 0]
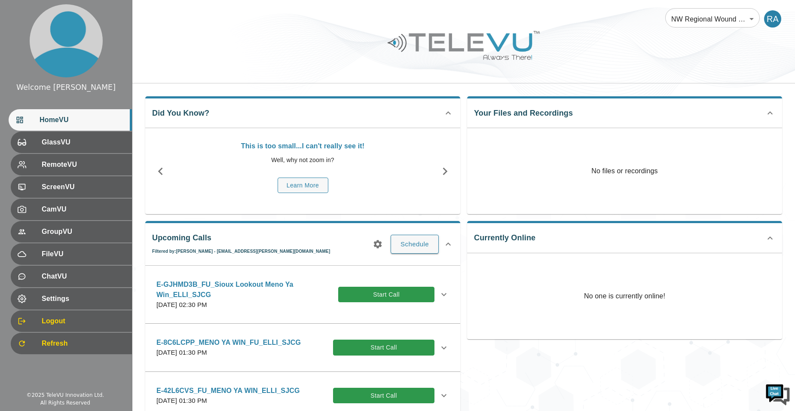
click at [440, 294] on icon at bounding box center [444, 294] width 10 height 10
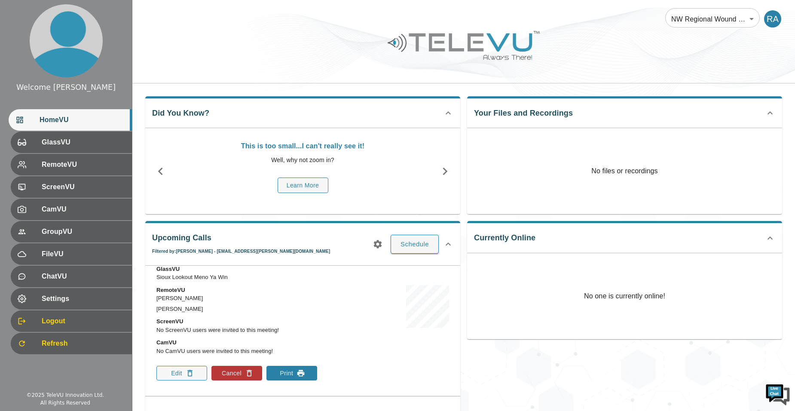
scroll to position [86, 0]
click at [300, 371] on icon "button" at bounding box center [301, 373] width 7 height 6
